Goal: Find specific page/section: Find specific page/section

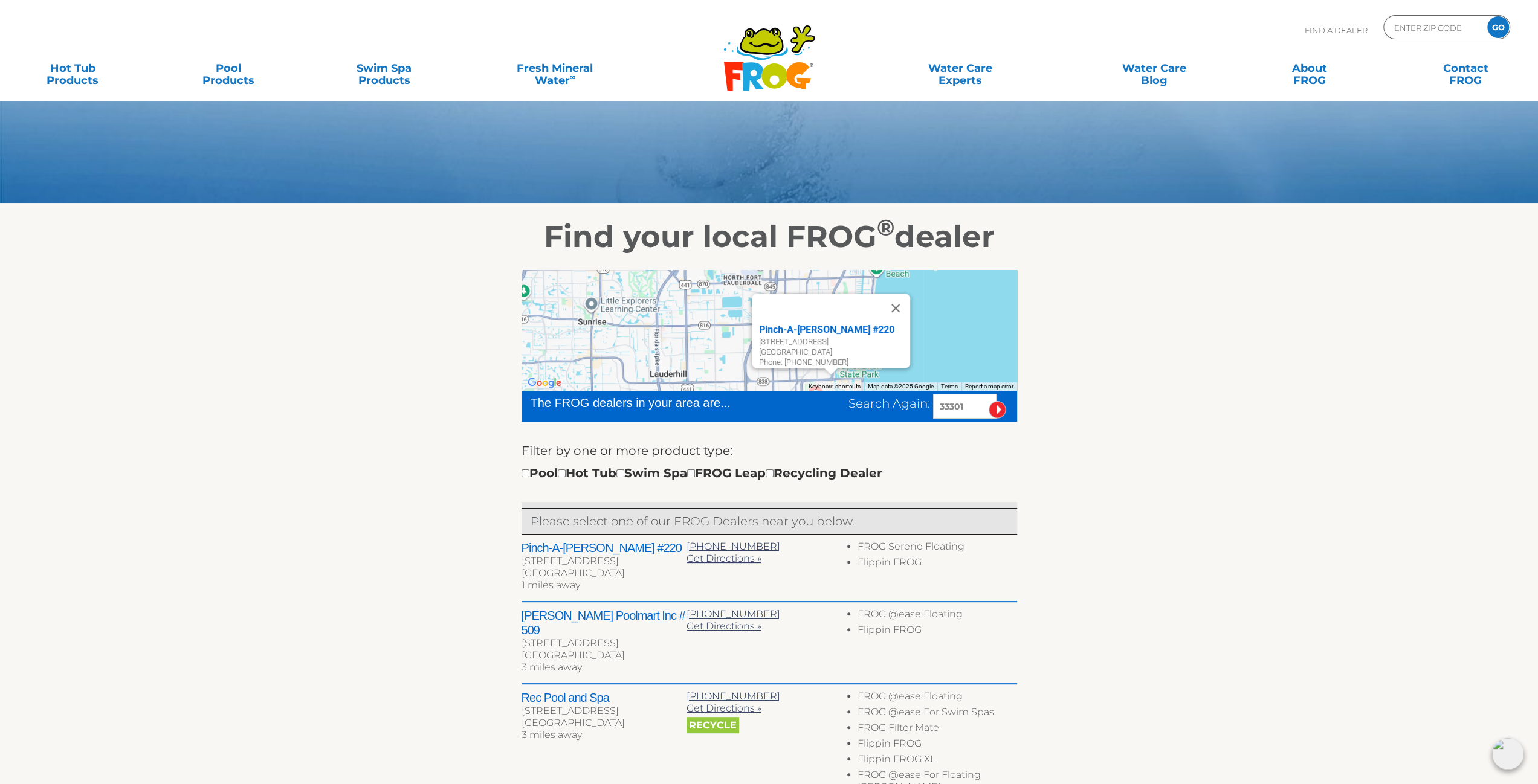
click at [1497, 756] on img at bounding box center [1508, 754] width 32 height 32
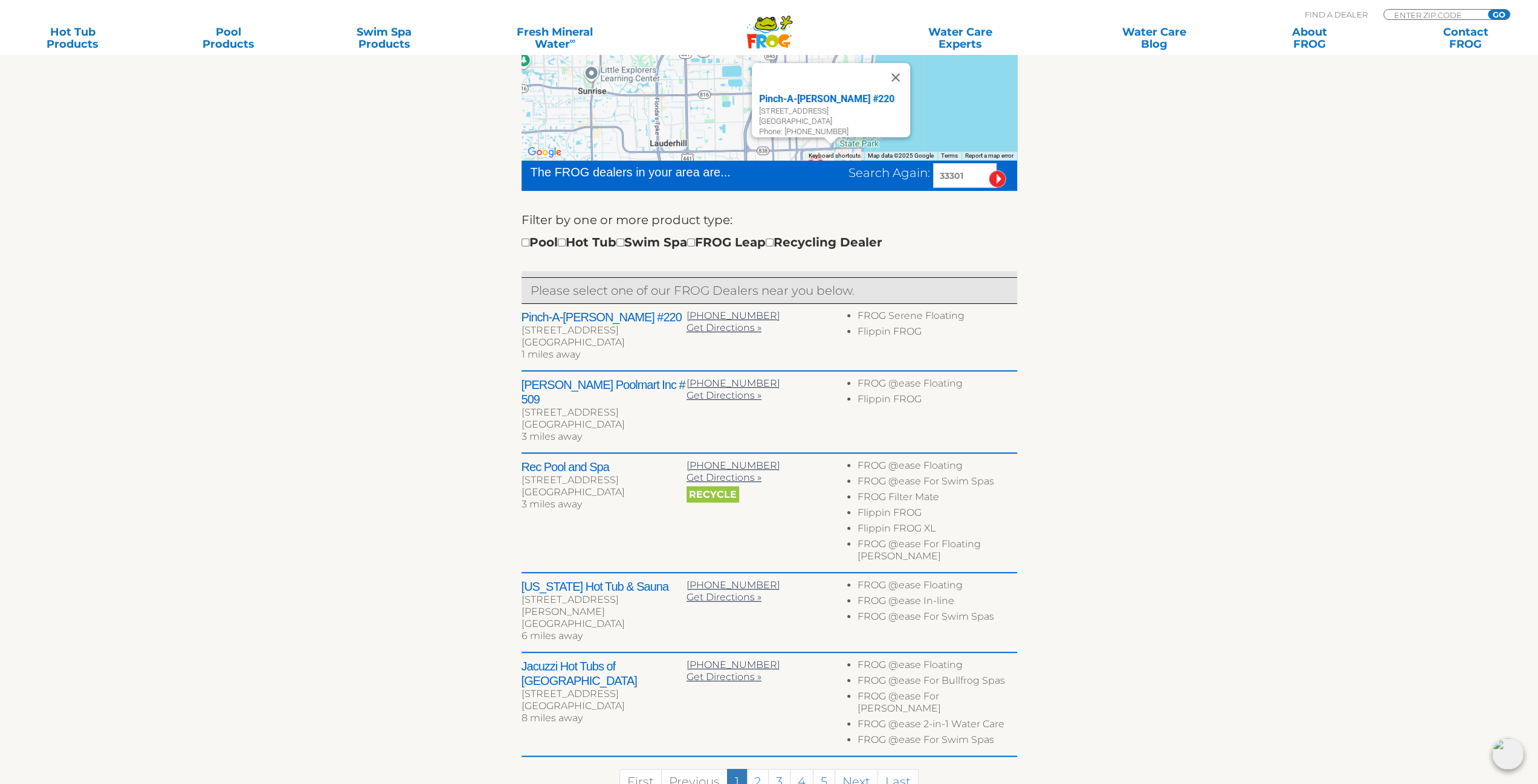
scroll to position [362, 0]
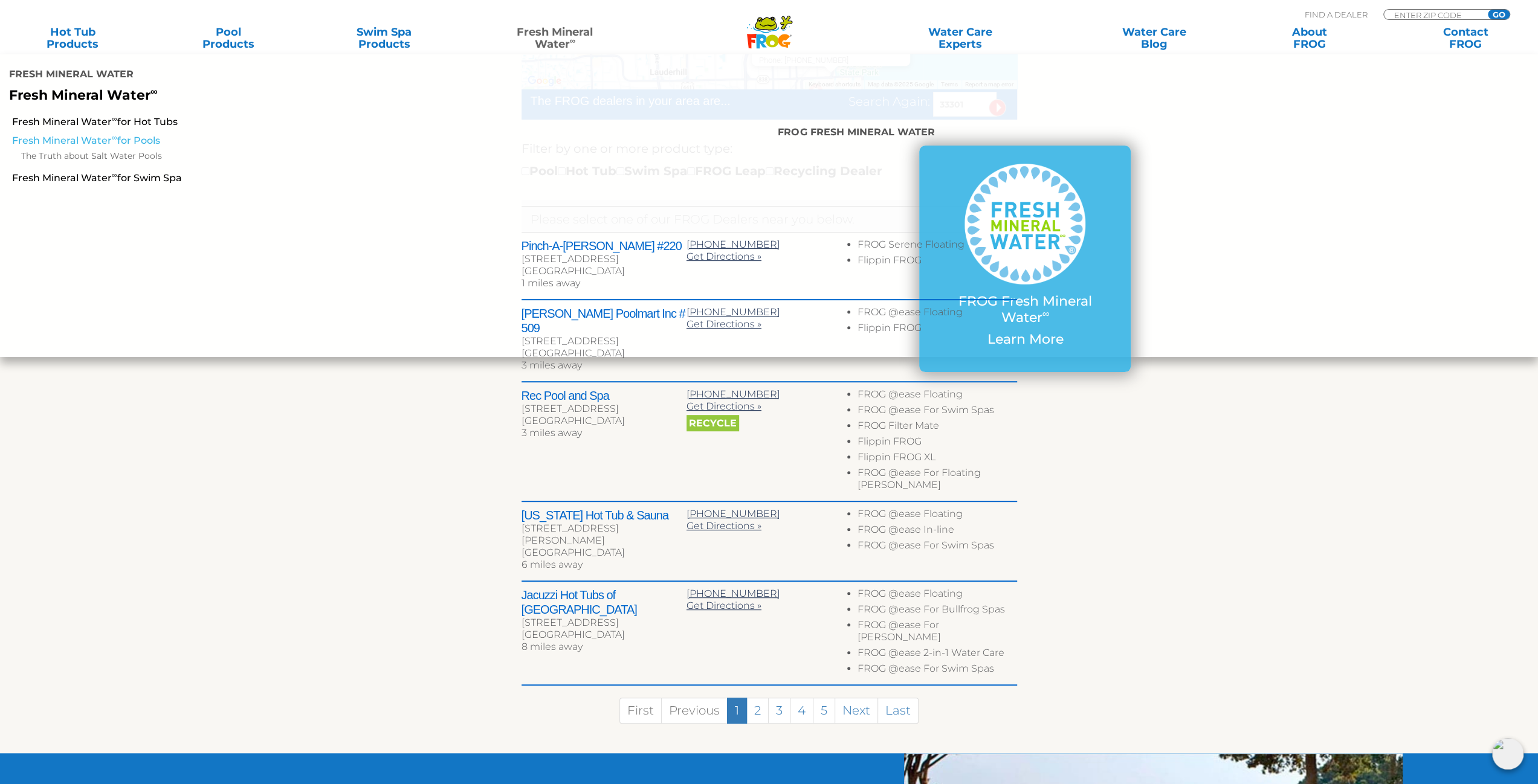
click at [148, 142] on link "Fresh Mineral Water ∞ for Pools" at bounding box center [262, 141] width 501 height 13
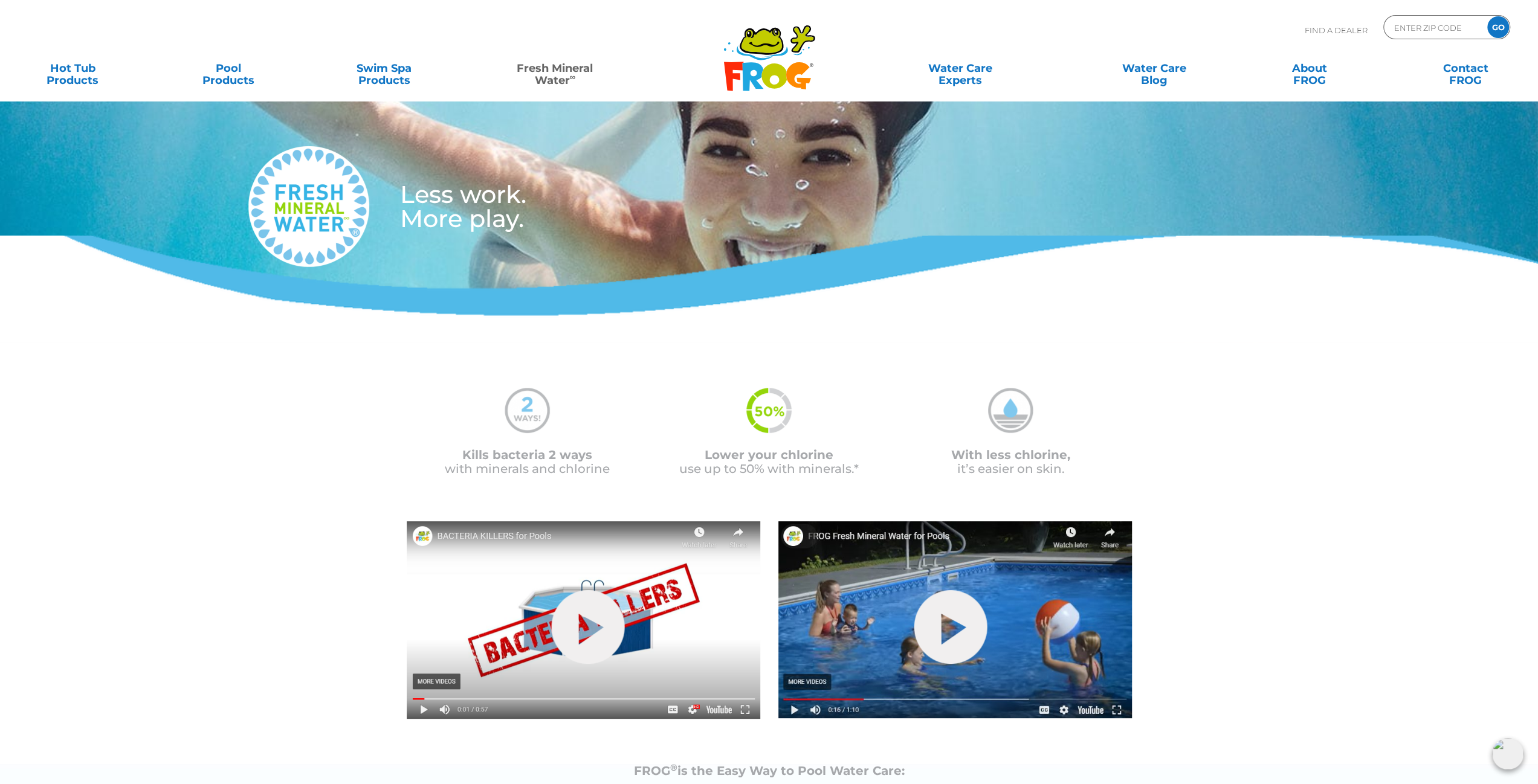
click at [1502, 750] on img at bounding box center [1508, 754] width 32 height 32
